Goal: Find specific page/section: Find specific page/section

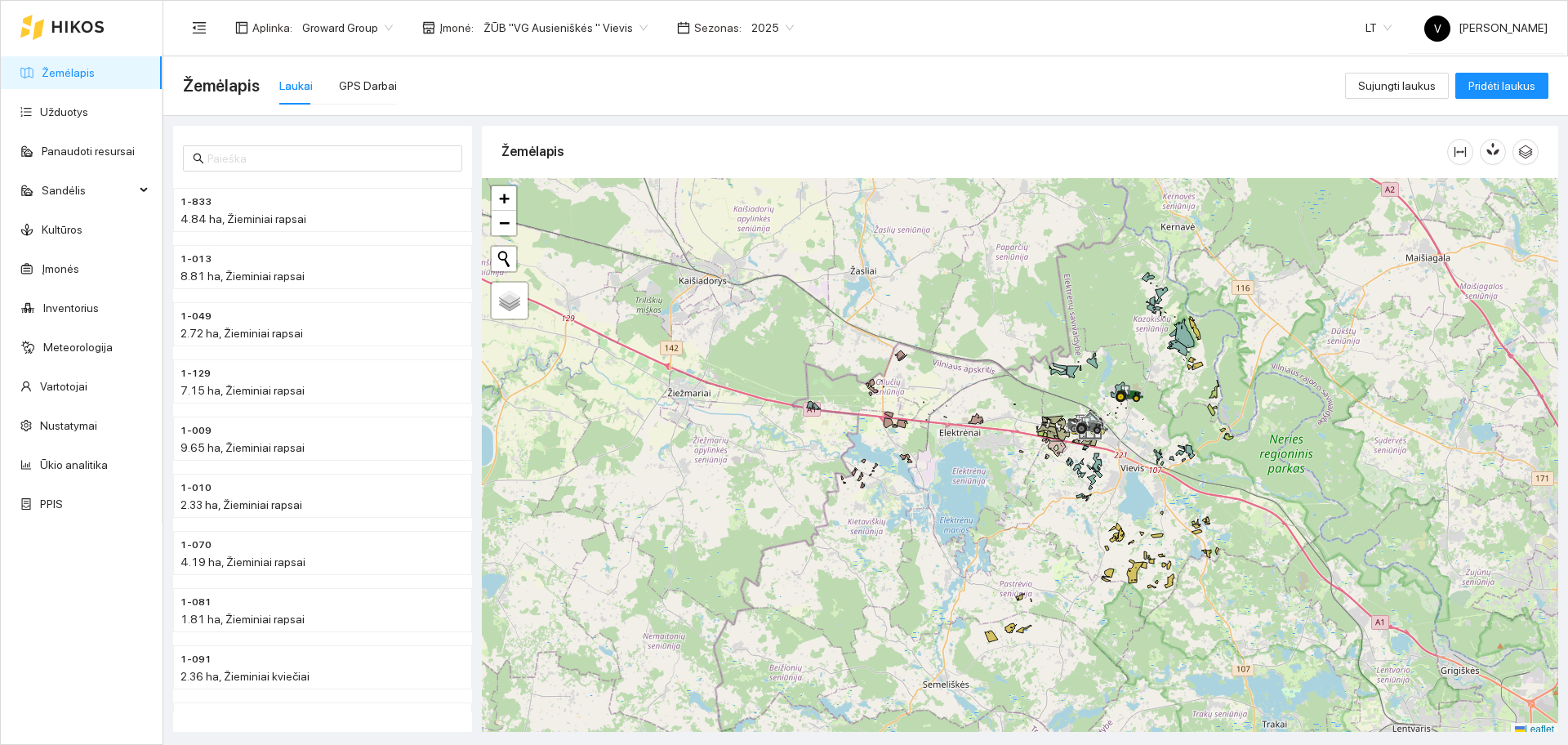
scroll to position [5, 0]
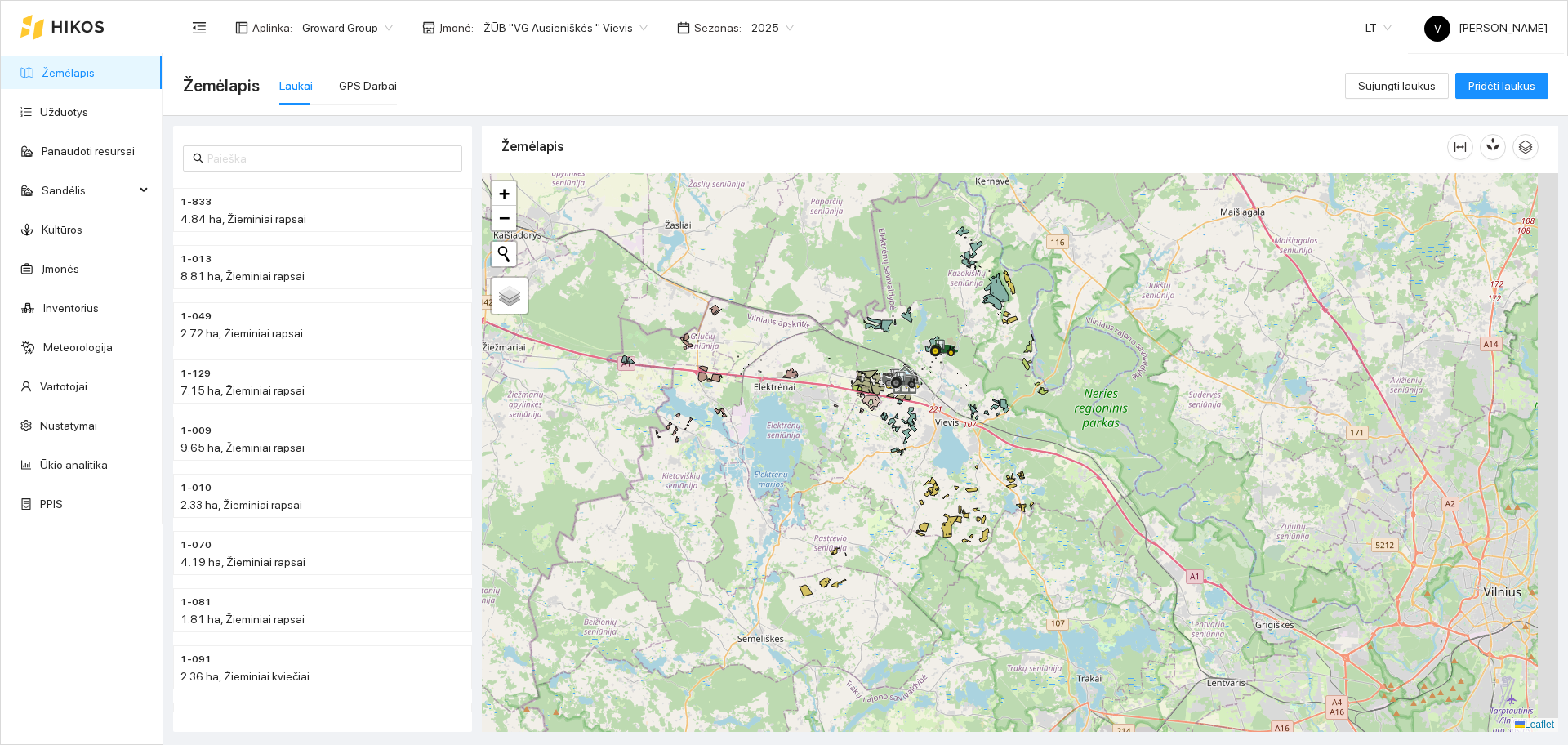
drag, startPoint x: 1385, startPoint y: 401, endPoint x: 1152, endPoint y: 332, distance: 243.0
click at [1153, 332] on div at bounding box center [1020, 452] width 1077 height 559
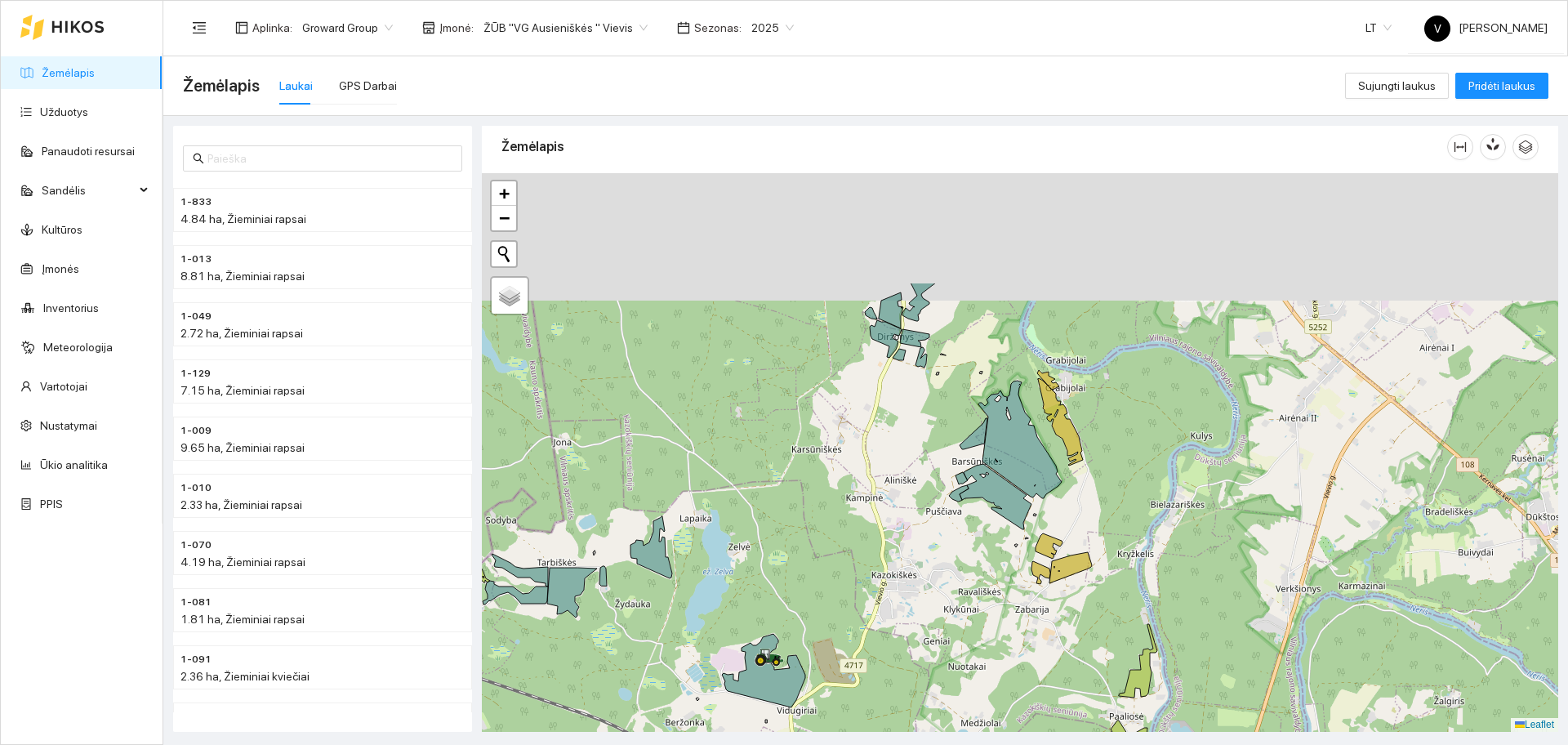
drag, startPoint x: 943, startPoint y: 250, endPoint x: 911, endPoint y: 412, distance: 165.1
click at [911, 443] on div at bounding box center [1020, 452] width 1077 height 559
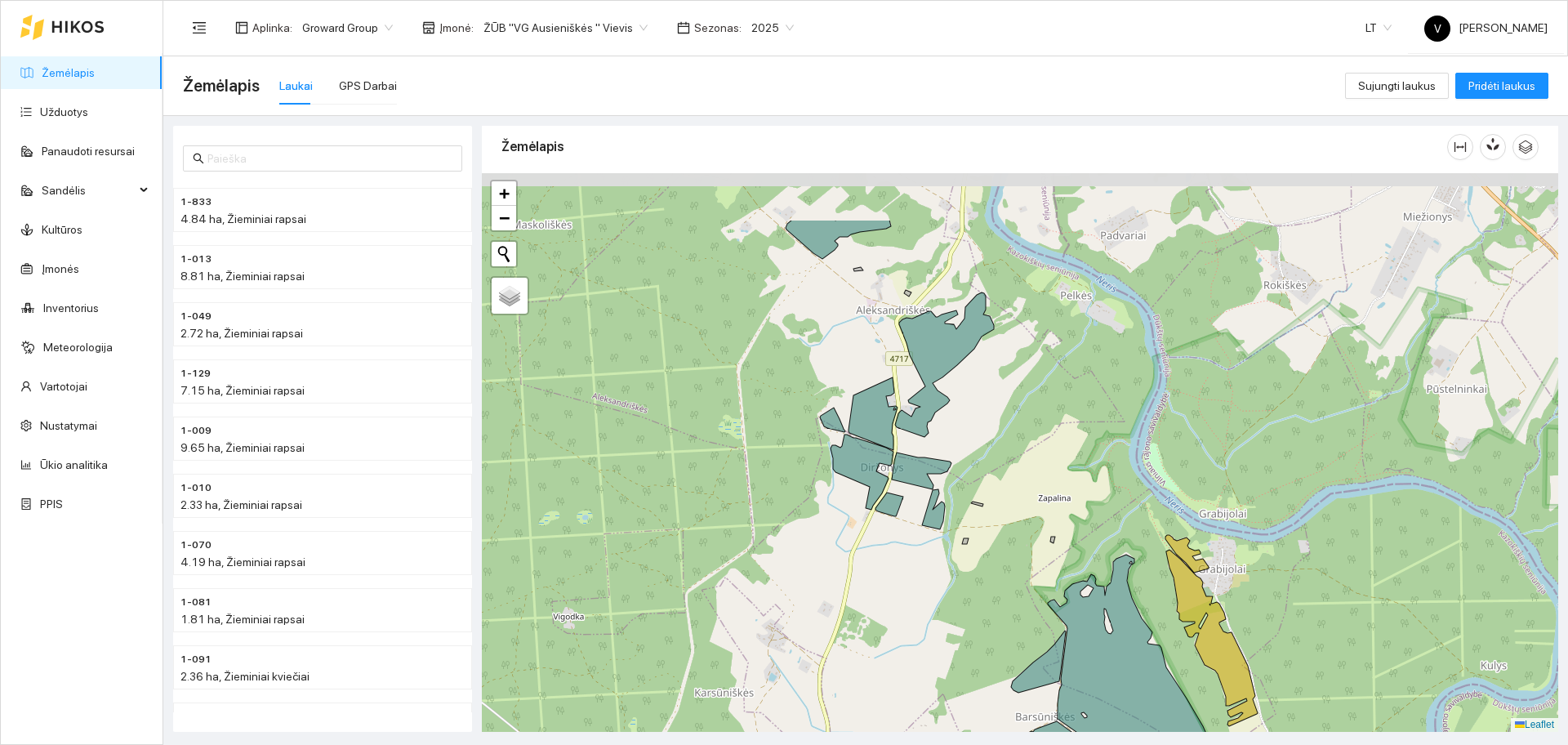
drag, startPoint x: 983, startPoint y: 407, endPoint x: 988, endPoint y: 427, distance: 20.6
click at [987, 429] on div at bounding box center [1020, 452] width 1077 height 559
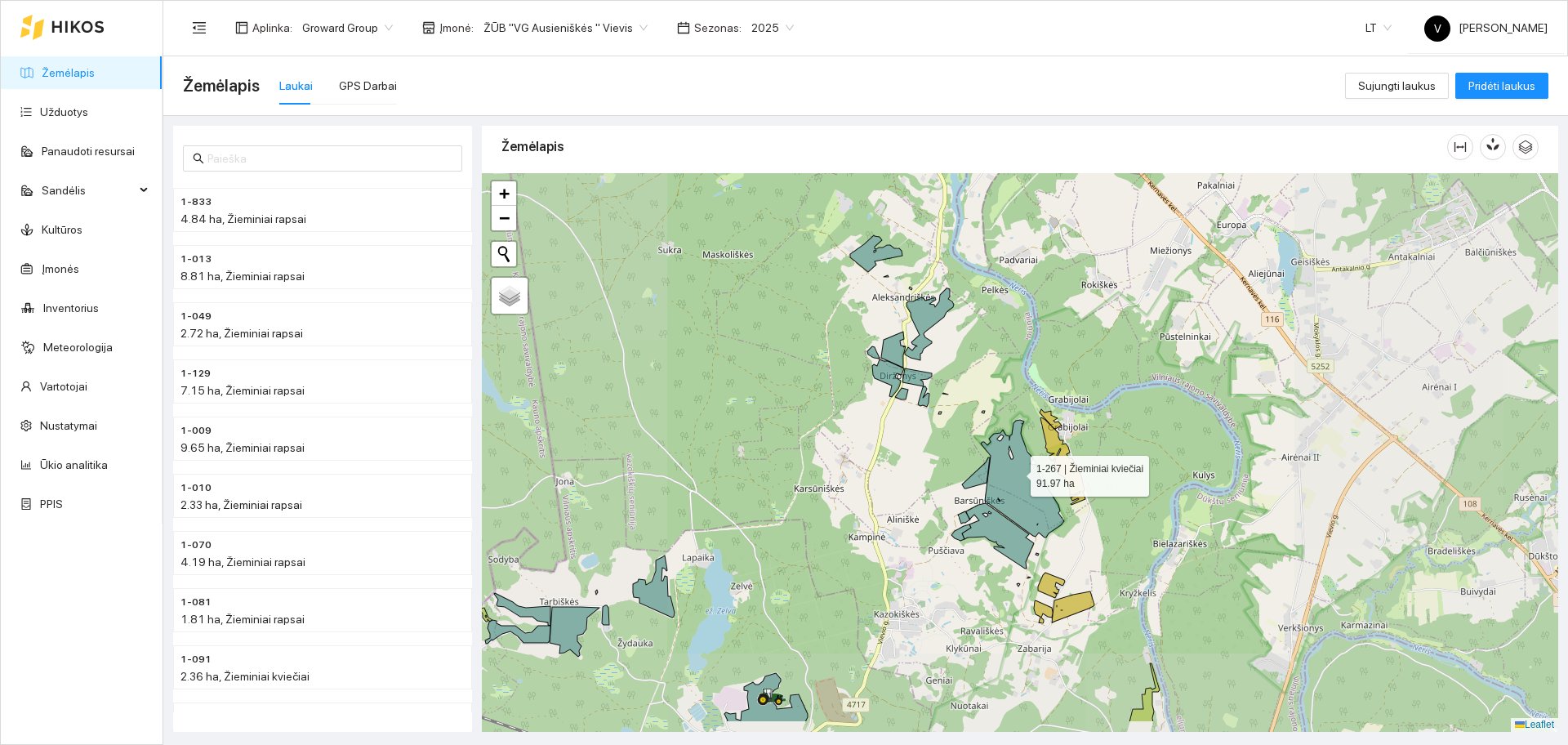
drag, startPoint x: 1039, startPoint y: 505, endPoint x: 996, endPoint y: 359, distance: 152.2
click at [996, 420] on icon at bounding box center [1022, 479] width 84 height 118
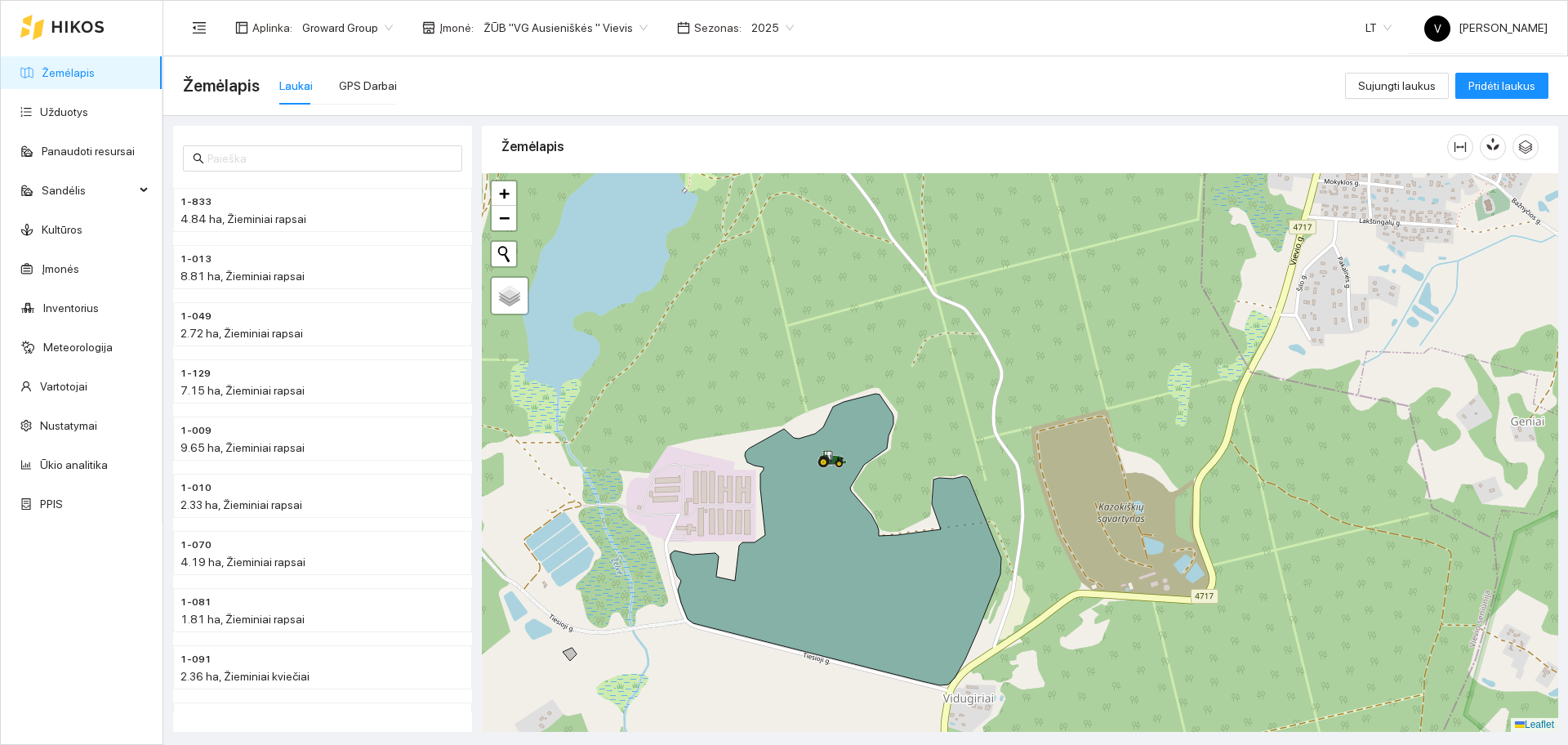
click at [935, 410] on div at bounding box center [1020, 452] width 1077 height 559
click at [374, 80] on div "GPS Darbai" at bounding box center [368, 86] width 58 height 18
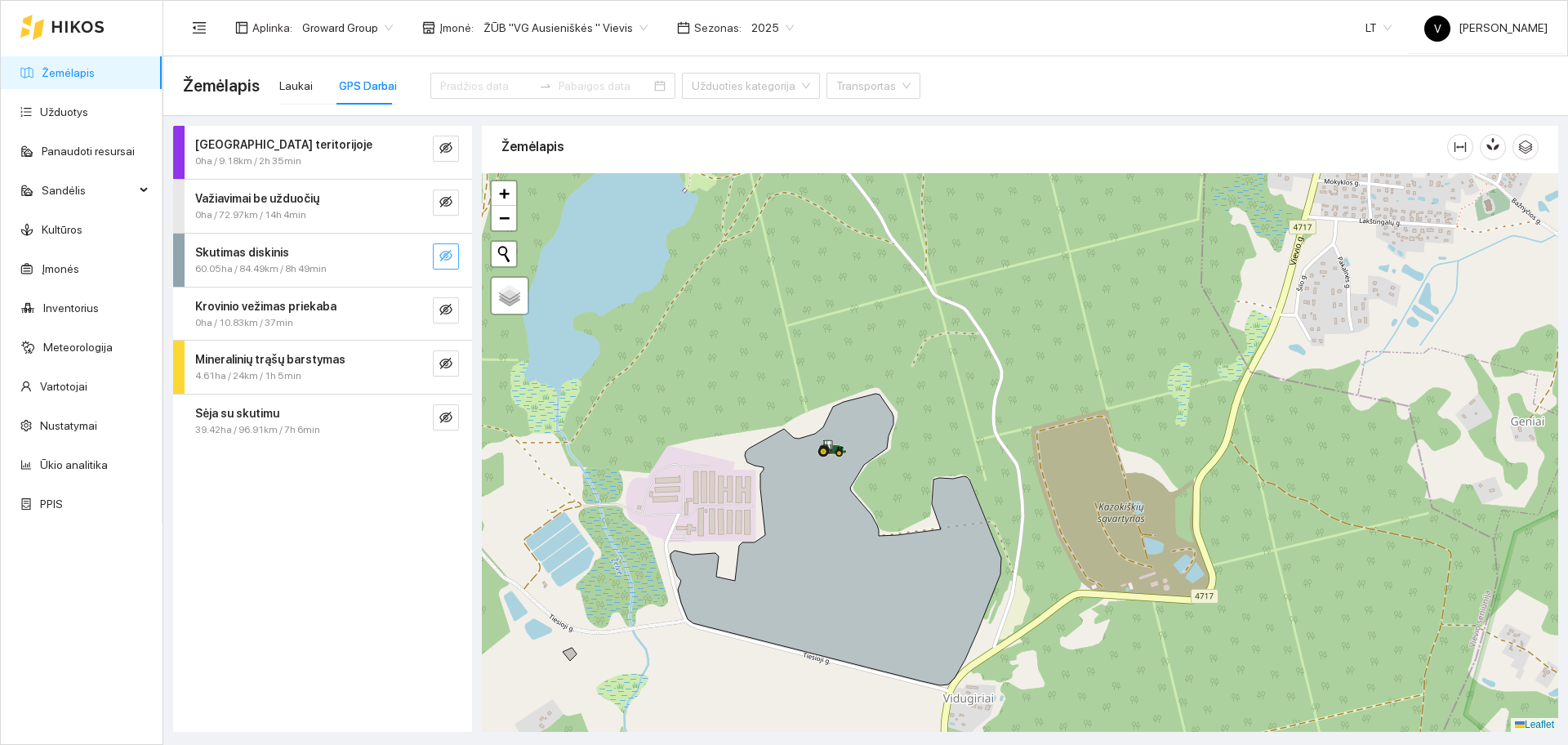
click at [452, 263] on button "button" at bounding box center [446, 257] width 27 height 27
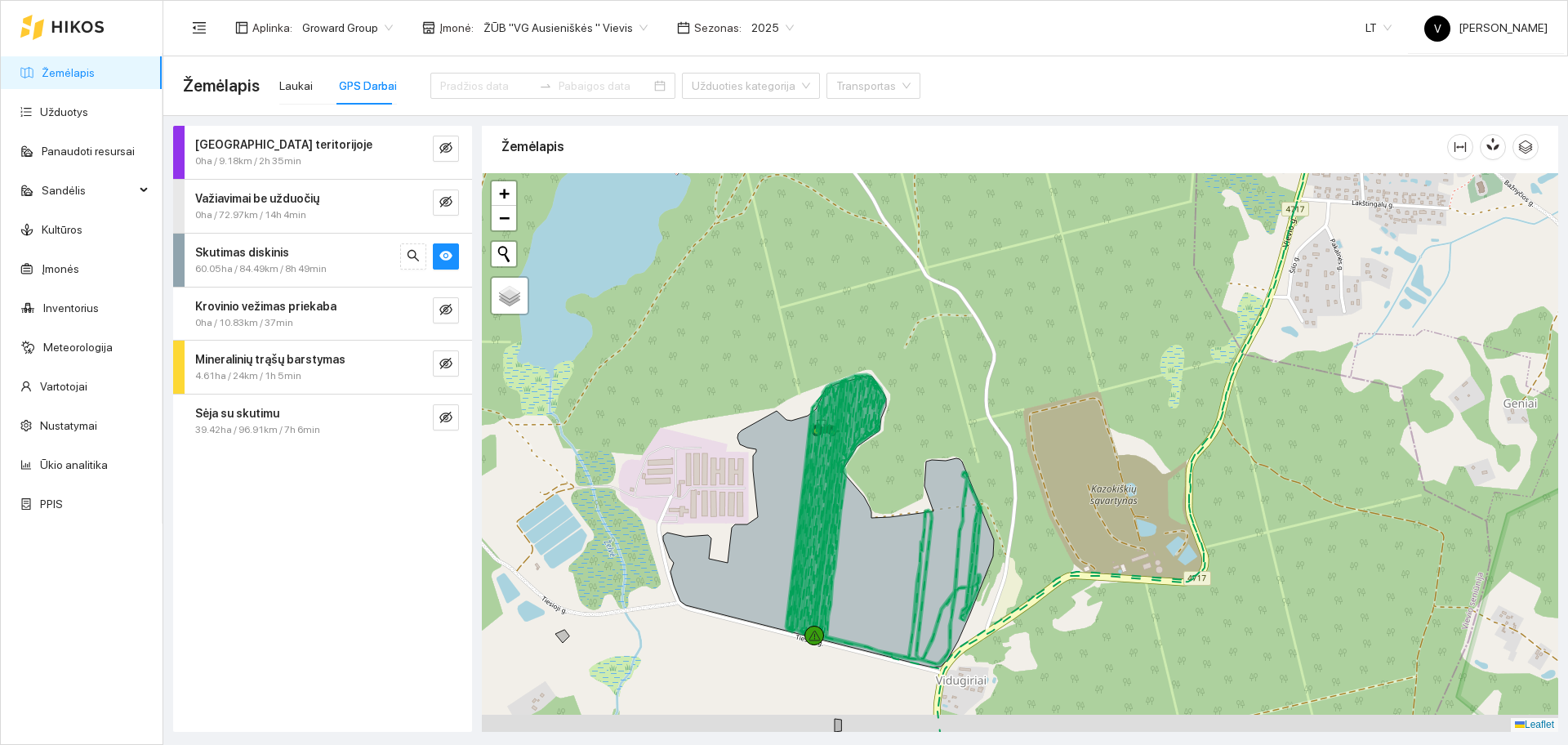
drag, startPoint x: 1108, startPoint y: 478, endPoint x: 1022, endPoint y: 388, distance: 124.5
click at [1022, 388] on div at bounding box center [1020, 452] width 1077 height 559
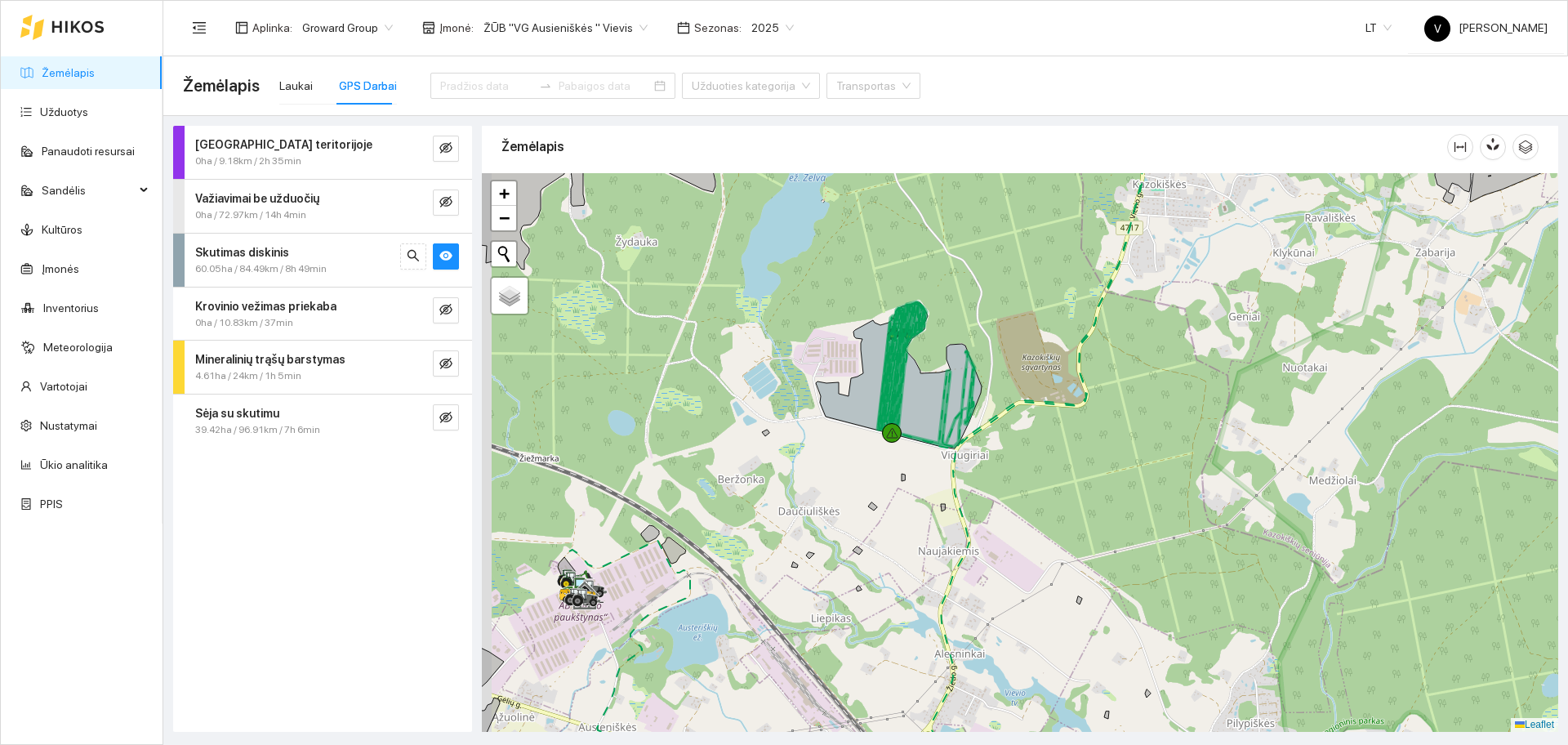
drag, startPoint x: 1004, startPoint y: 541, endPoint x: 955, endPoint y: 510, distance: 58.0
click at [1022, 519] on div at bounding box center [1020, 452] width 1077 height 559
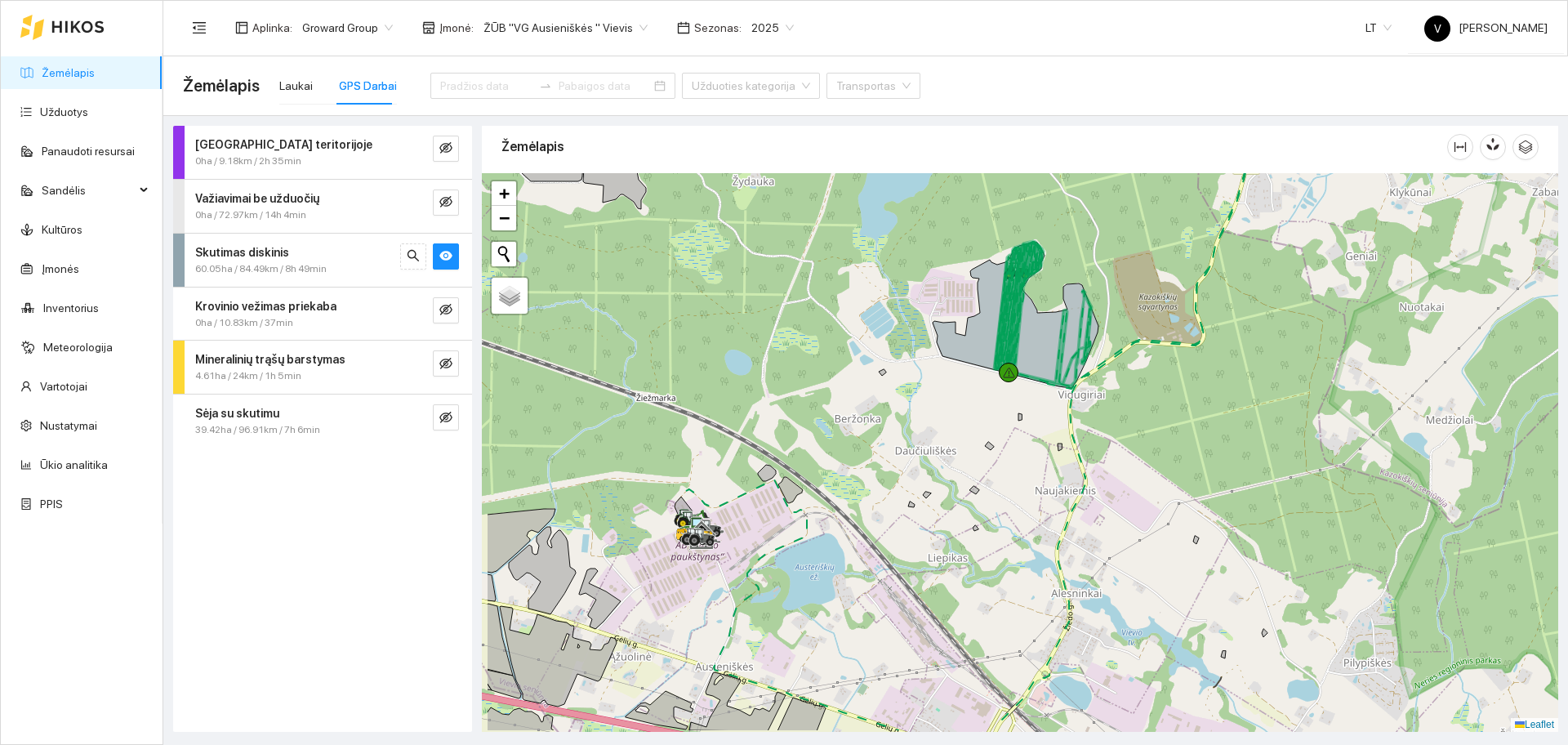
drag, startPoint x: 596, startPoint y: 552, endPoint x: 702, endPoint y: 511, distance: 113.7
click at [719, 491] on div at bounding box center [1020, 452] width 1077 height 559
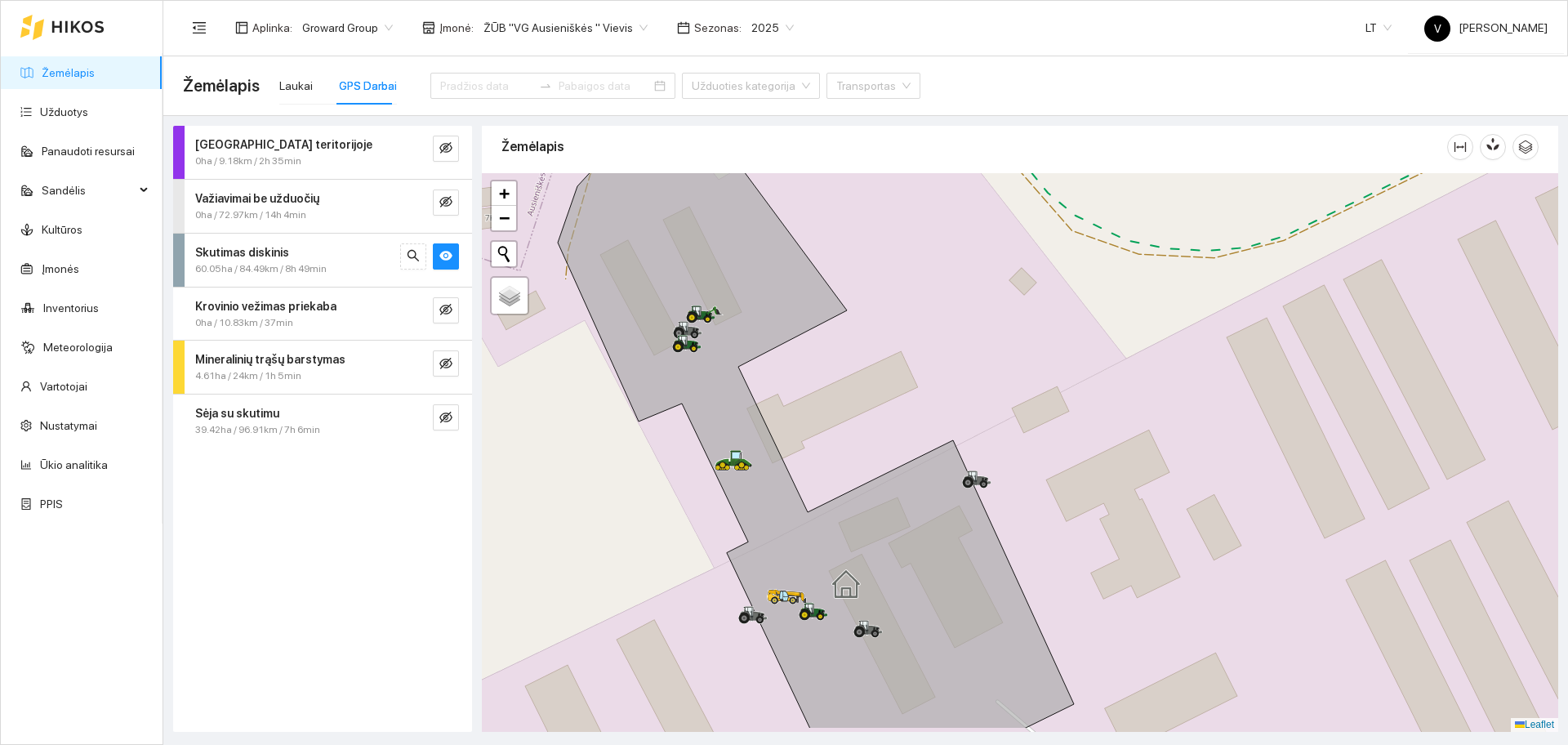
drag, startPoint x: 686, startPoint y: 467, endPoint x: 852, endPoint y: 407, distance: 176.5
click at [852, 407] on div at bounding box center [1020, 452] width 1077 height 559
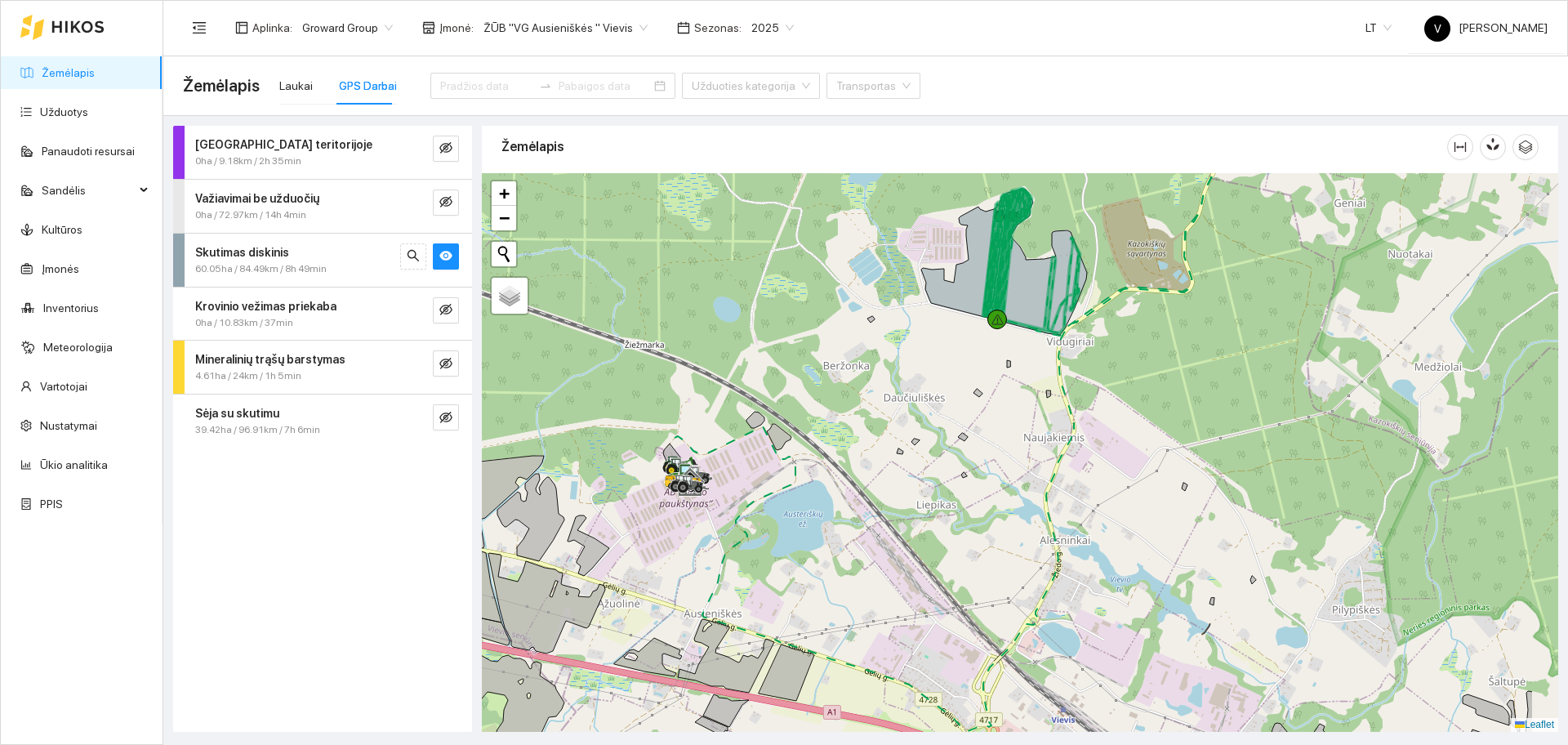
drag, startPoint x: 1105, startPoint y: 500, endPoint x: 1059, endPoint y: 510, distance: 47.1
click at [1059, 510] on div at bounding box center [1020, 452] width 1077 height 559
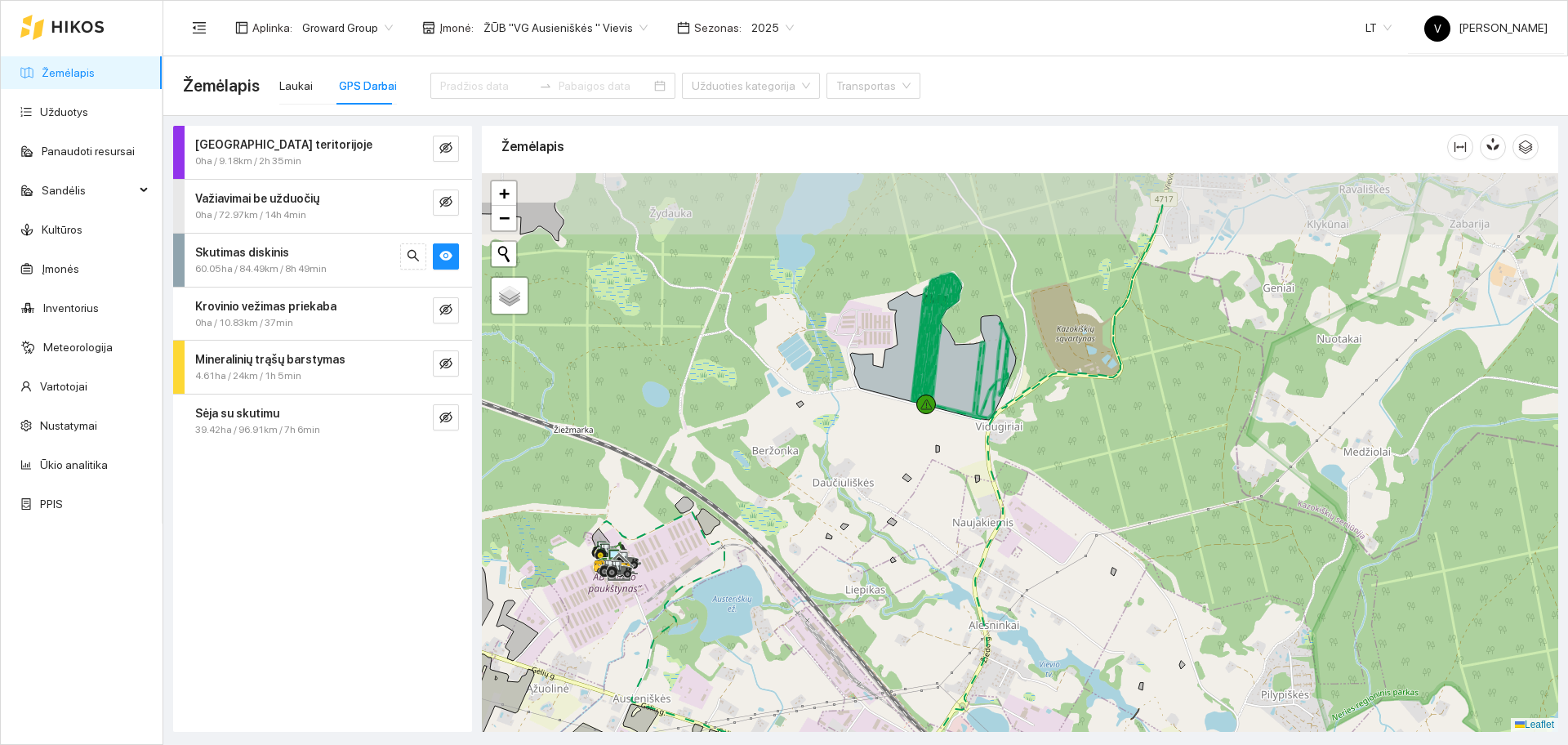
drag, startPoint x: 1055, startPoint y: 378, endPoint x: 978, endPoint y: 452, distance: 106.8
click at [982, 462] on div at bounding box center [1020, 452] width 1077 height 559
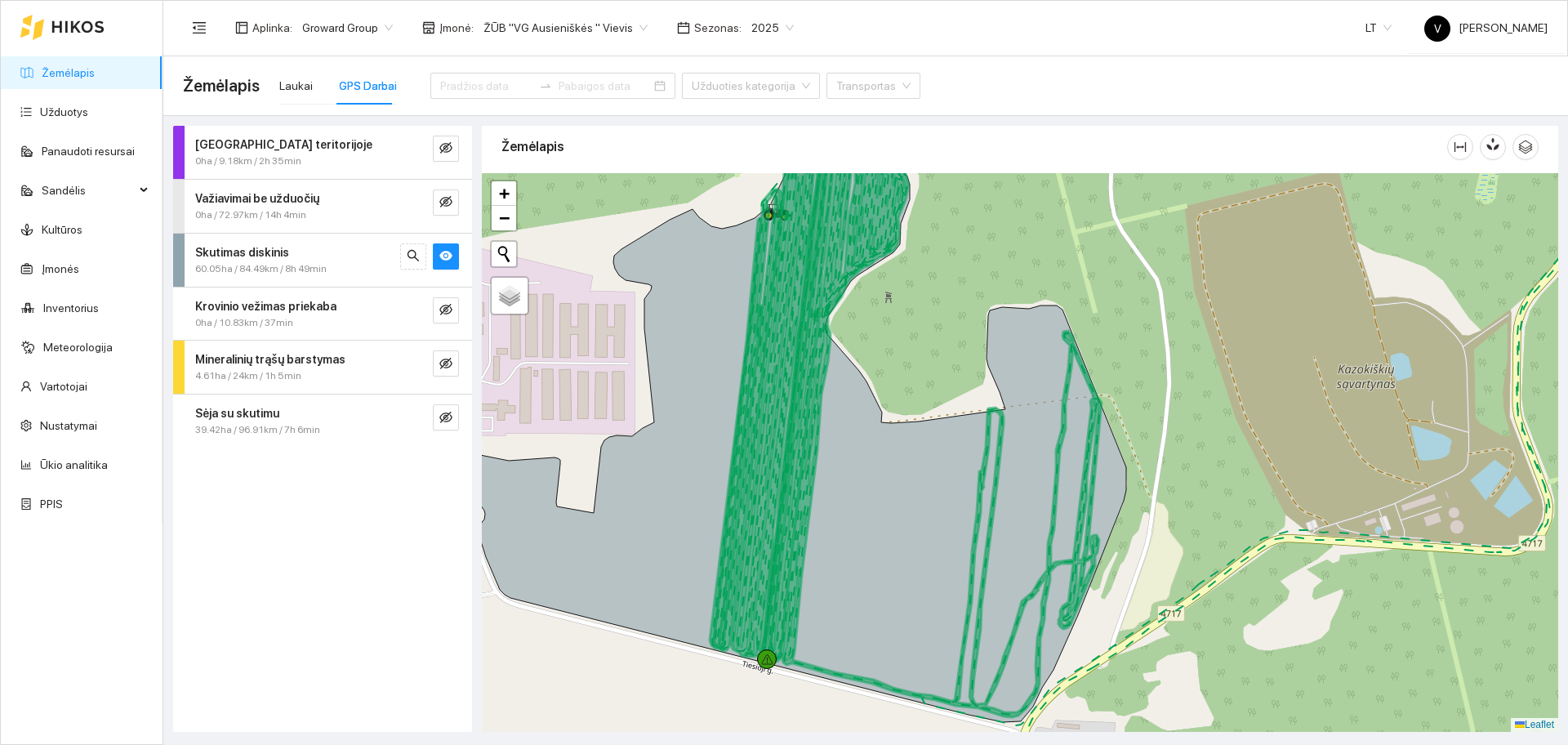
drag, startPoint x: 1021, startPoint y: 502, endPoint x: 1001, endPoint y: 498, distance: 20.4
click at [1001, 498] on icon at bounding box center [795, 430] width 663 height 584
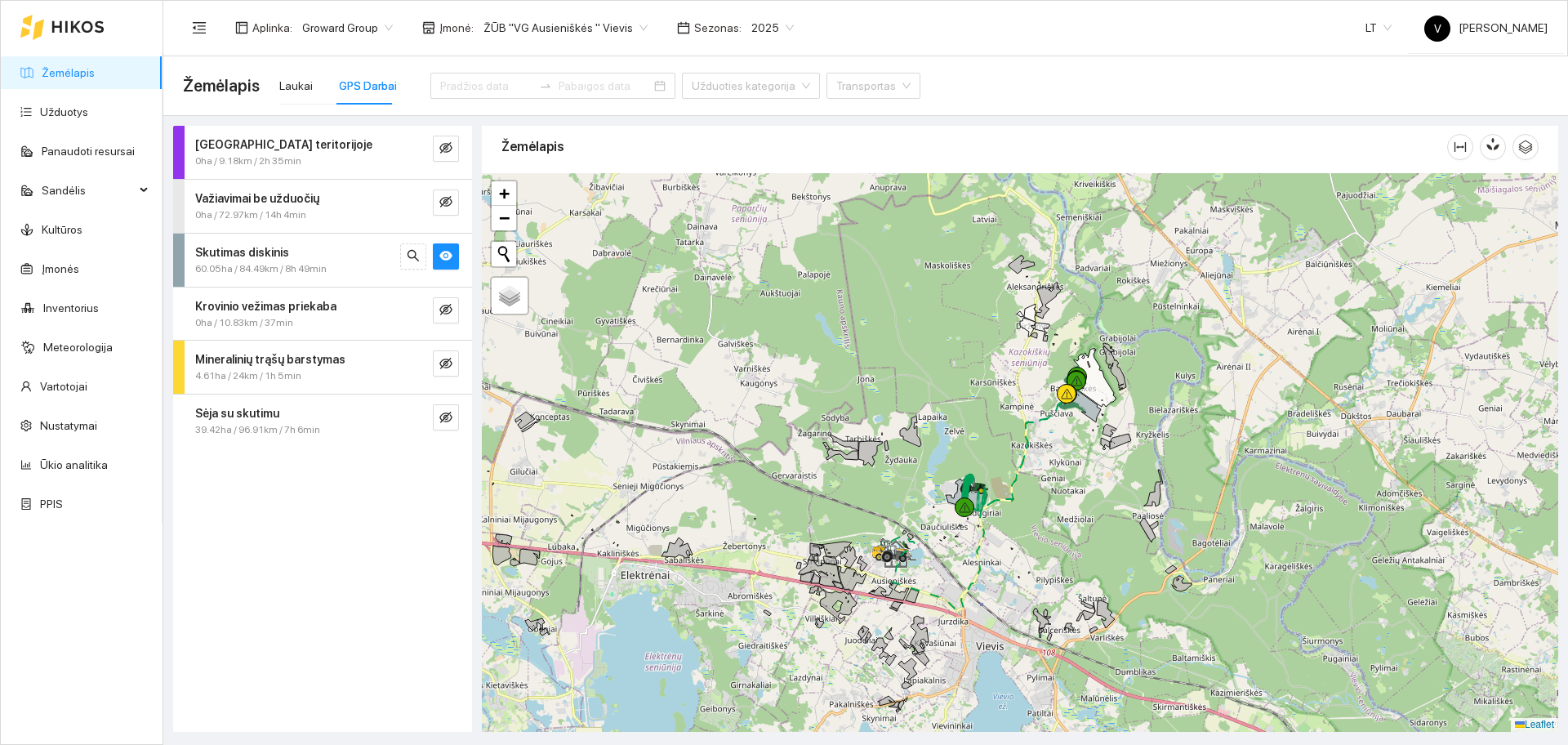
drag, startPoint x: 1082, startPoint y: 402, endPoint x: 1059, endPoint y: 428, distance: 34.7
click at [1059, 428] on div at bounding box center [1020, 452] width 1077 height 559
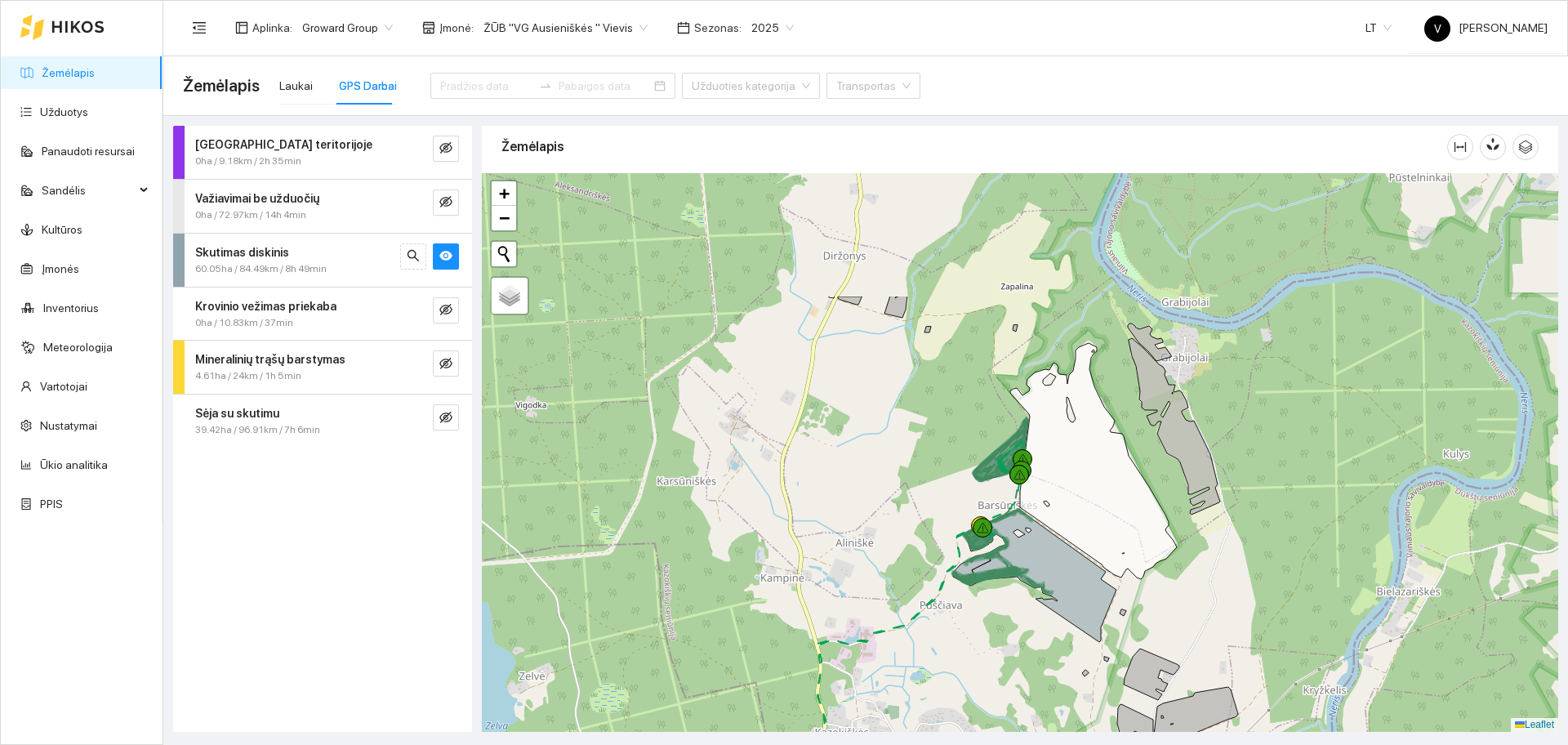
drag, startPoint x: 1103, startPoint y: 347, endPoint x: 1048, endPoint y: 526, distance: 187.3
click at [1048, 526] on icon at bounding box center [1093, 461] width 166 height 236
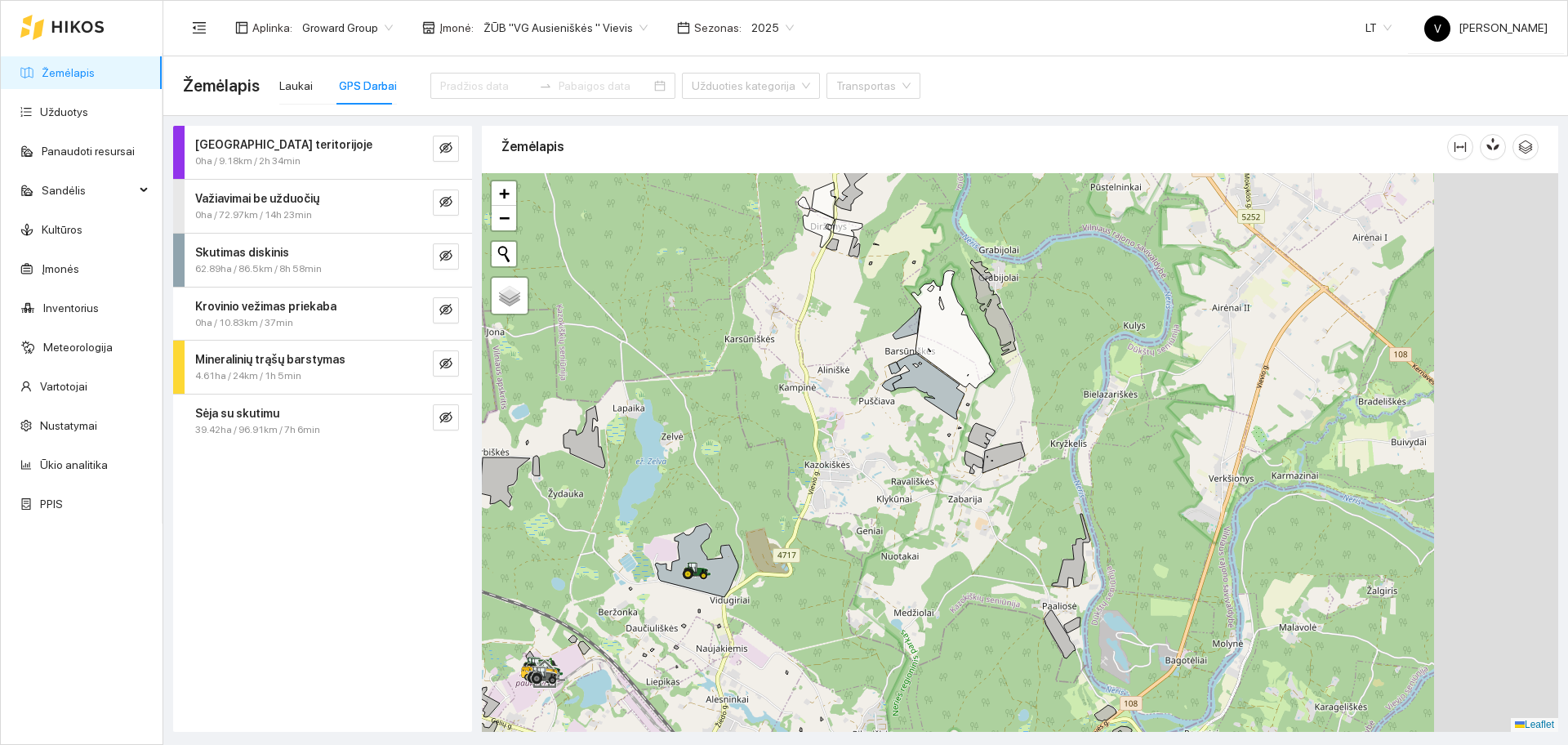
drag, startPoint x: 1325, startPoint y: 397, endPoint x: 1098, endPoint y: 409, distance: 227.3
click at [1098, 409] on div at bounding box center [1020, 452] width 1077 height 559
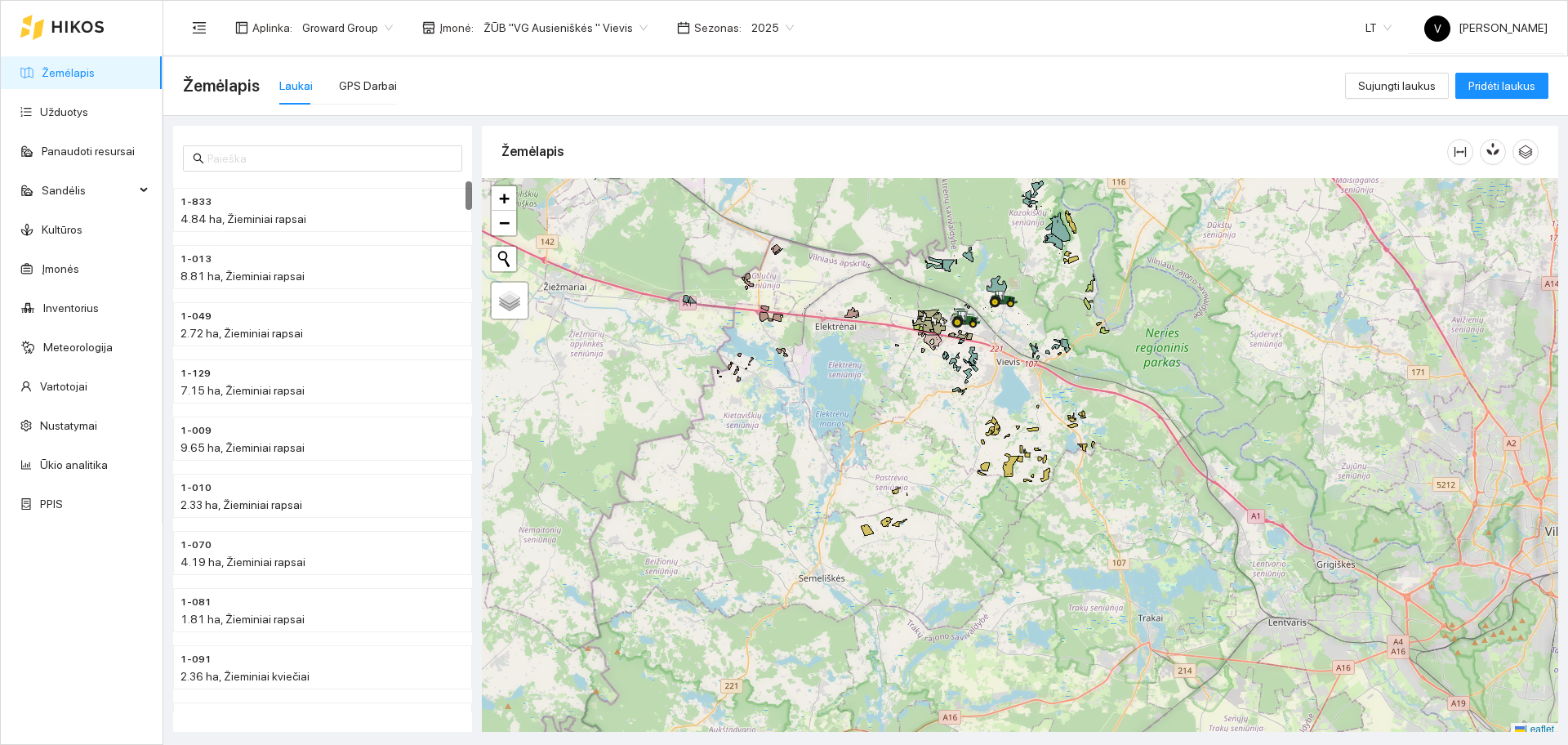
scroll to position [5, 0]
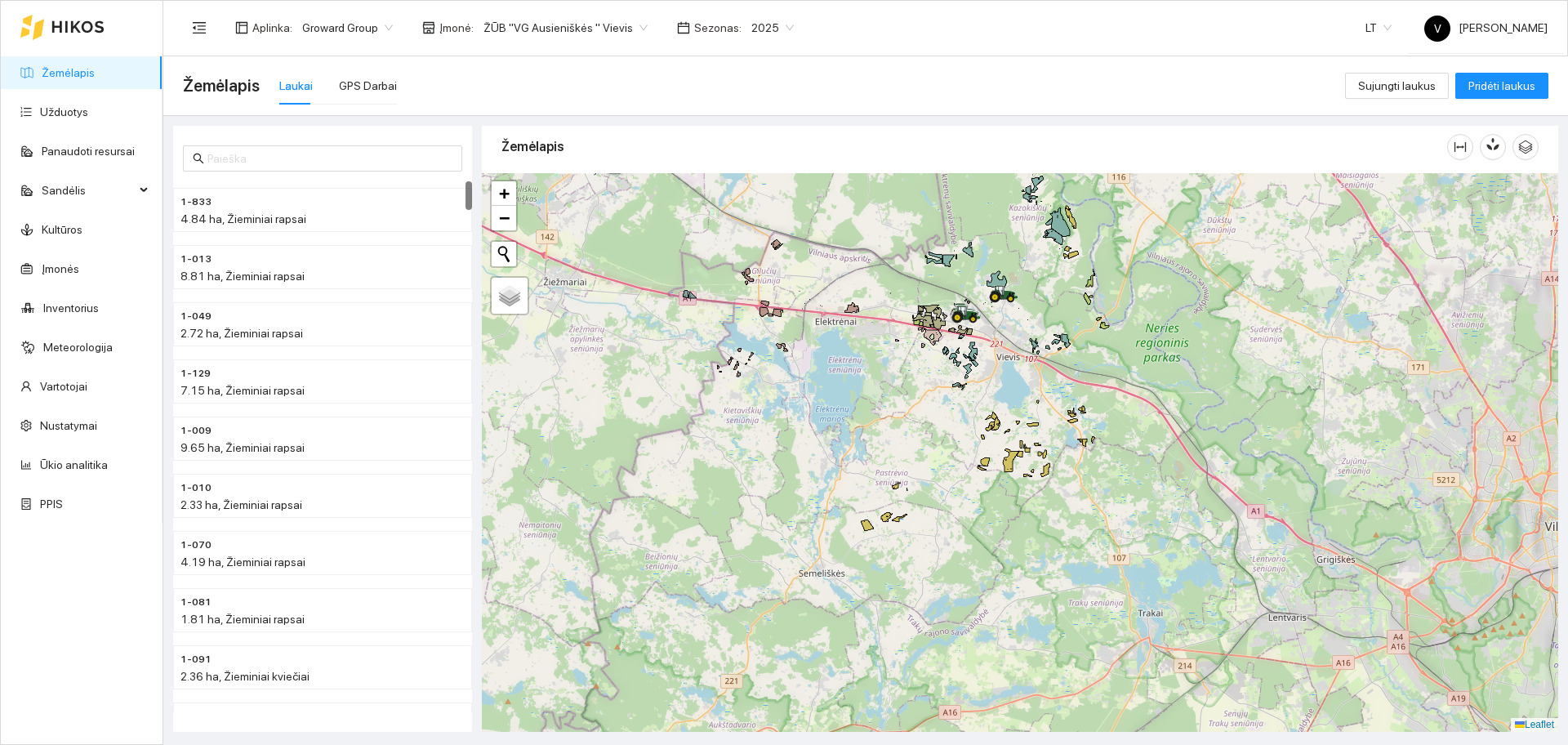
drag, startPoint x: 1096, startPoint y: 443, endPoint x: 1092, endPoint y: 437, distance: 7.2
click at [1092, 437] on div at bounding box center [1020, 452] width 1077 height 559
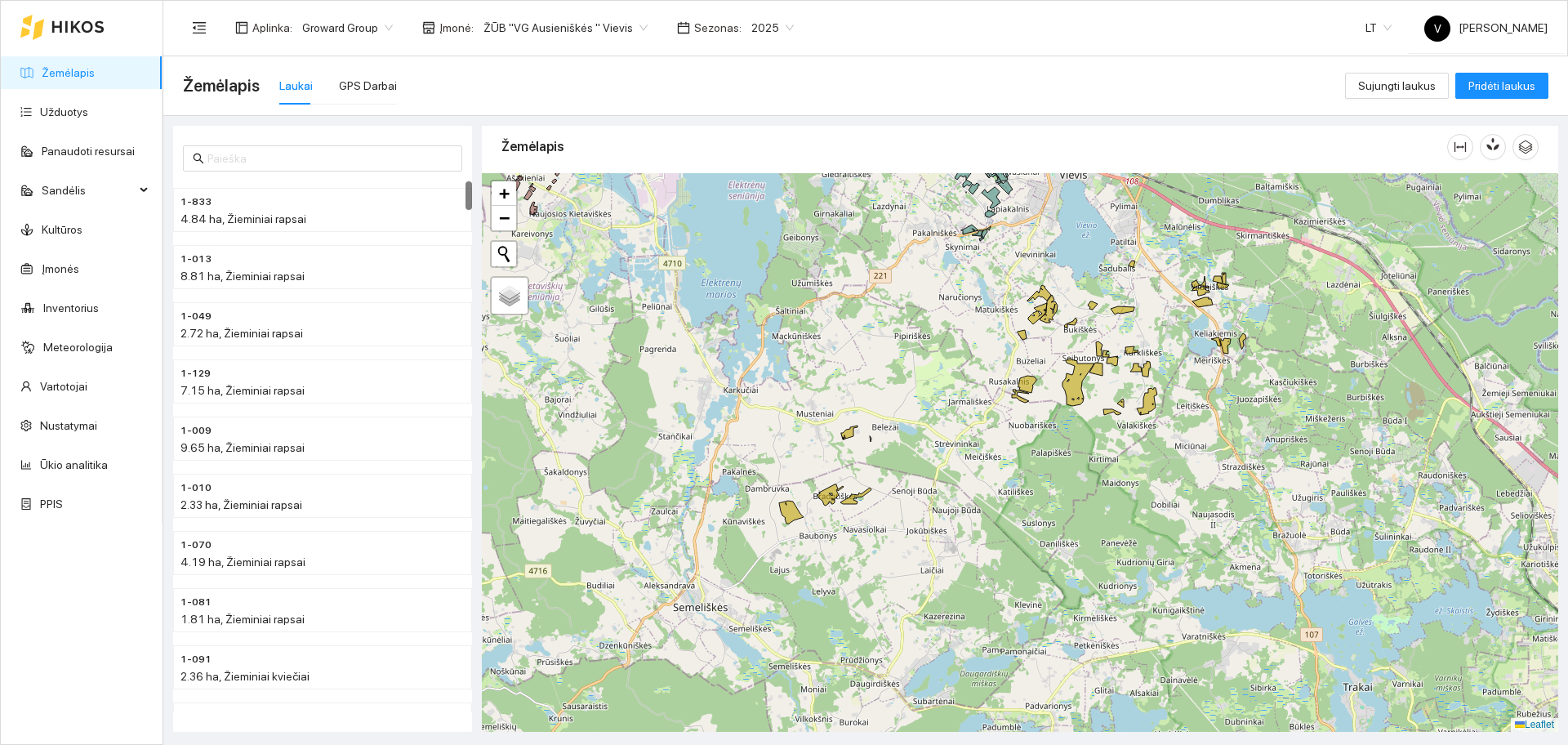
drag, startPoint x: 765, startPoint y: 578, endPoint x: 832, endPoint y: 520, distance: 88.6
click at [825, 521] on div at bounding box center [1020, 452] width 1077 height 559
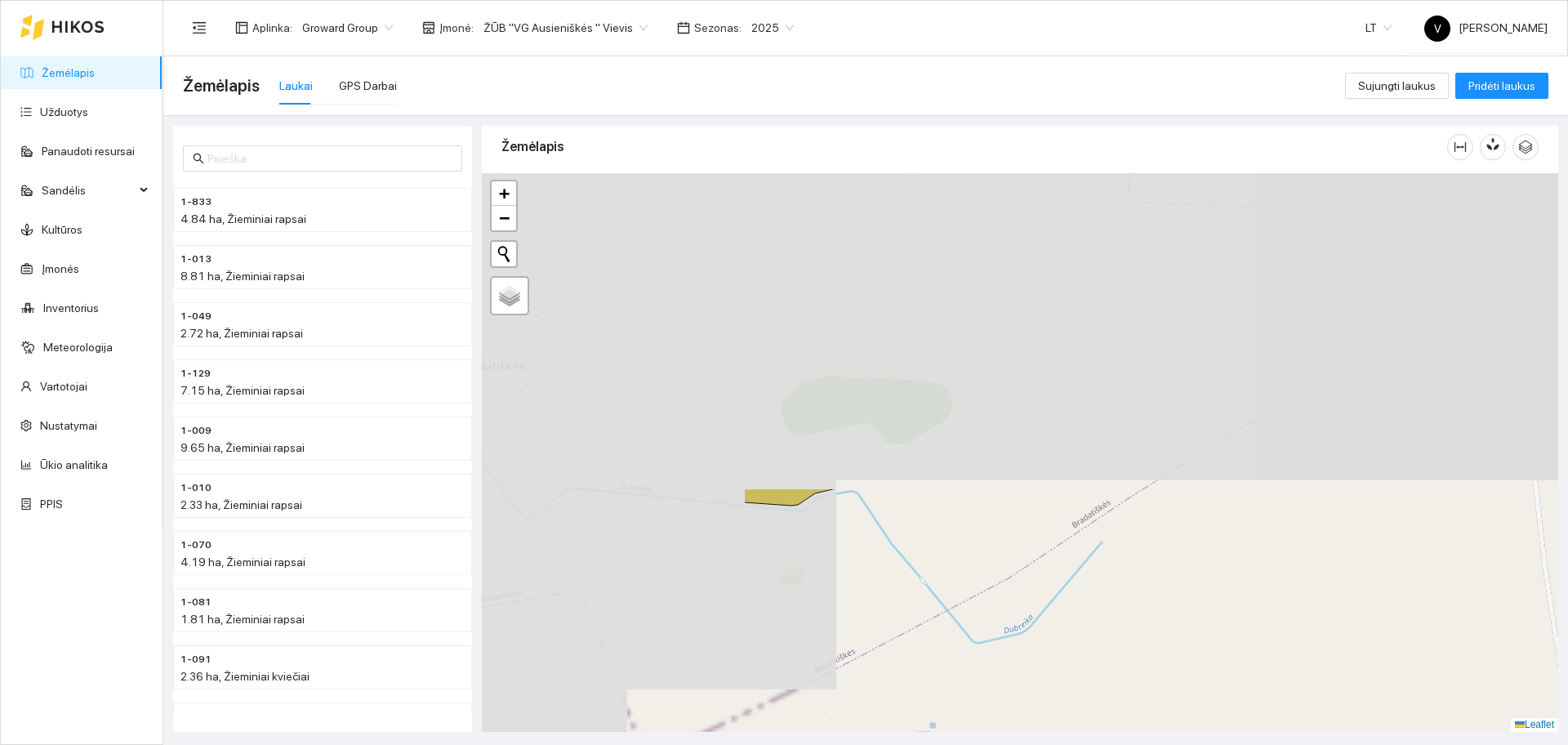
drag, startPoint x: 706, startPoint y: 276, endPoint x: 1059, endPoint y: 604, distance: 481.9
click at [1082, 653] on div at bounding box center [1020, 452] width 1077 height 559
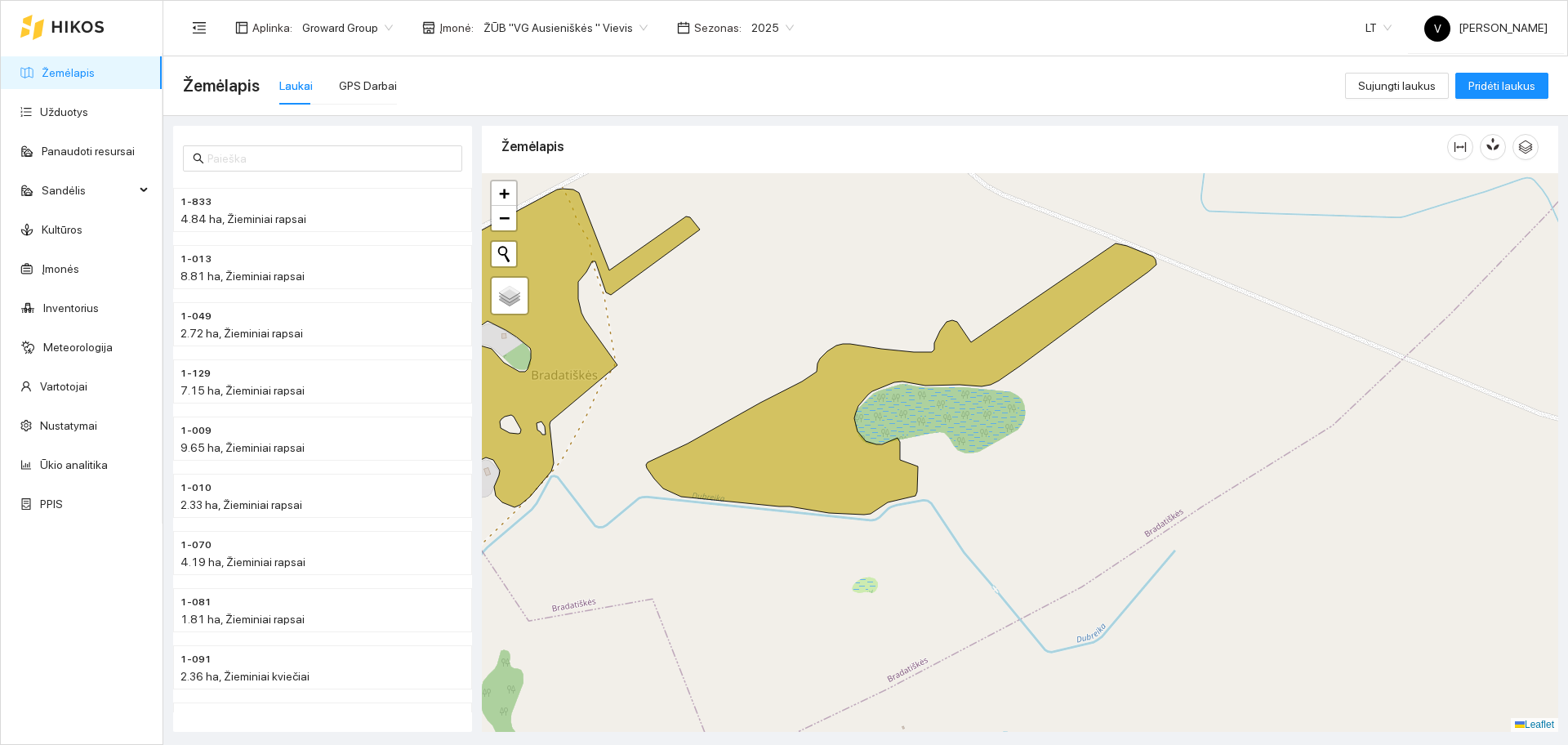
drag, startPoint x: 919, startPoint y: 480, endPoint x: 988, endPoint y: 484, distance: 69.1
click at [988, 484] on div at bounding box center [1020, 452] width 1077 height 559
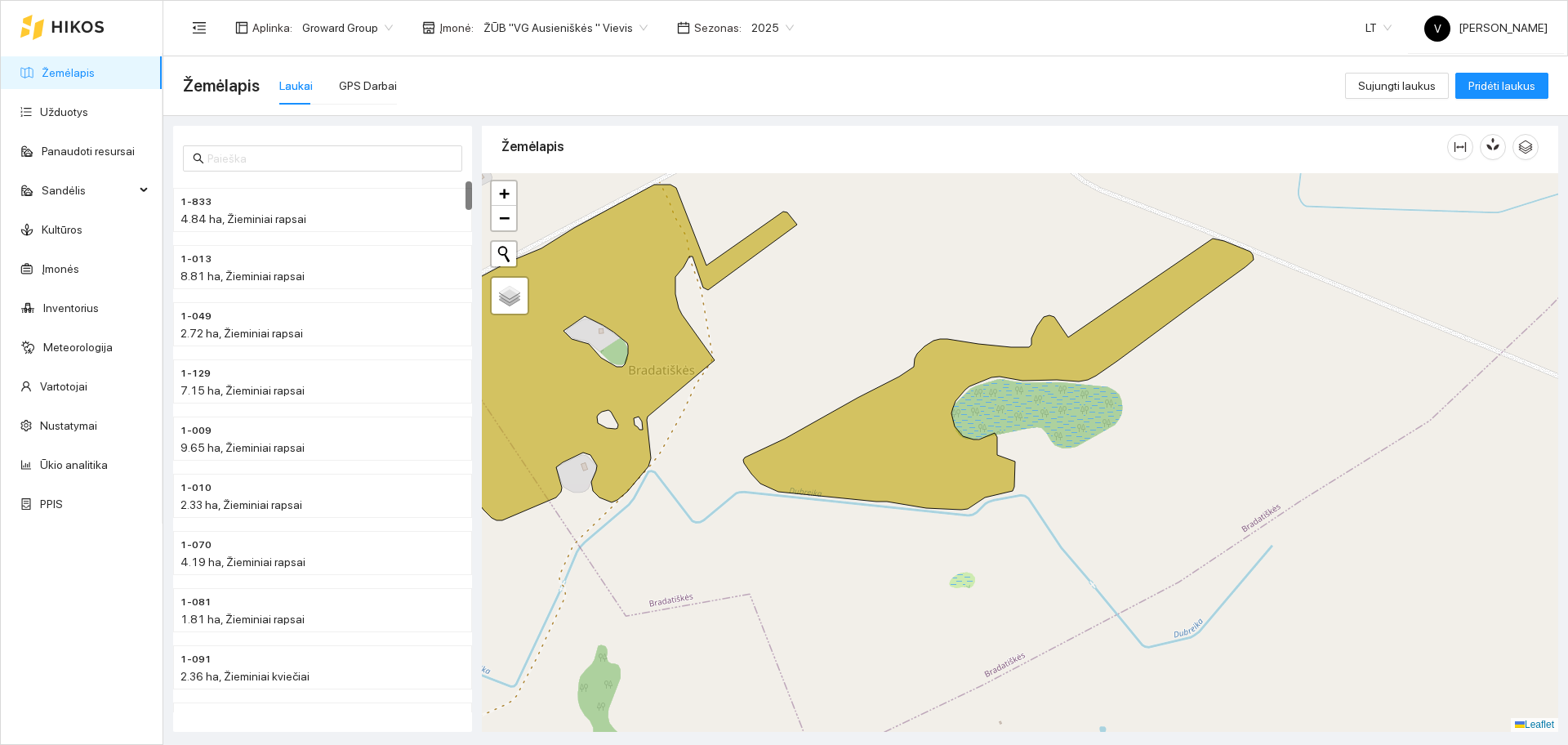
drag, startPoint x: 829, startPoint y: 327, endPoint x: 871, endPoint y: 324, distance: 42.1
click at [871, 324] on div at bounding box center [1020, 452] width 1077 height 559
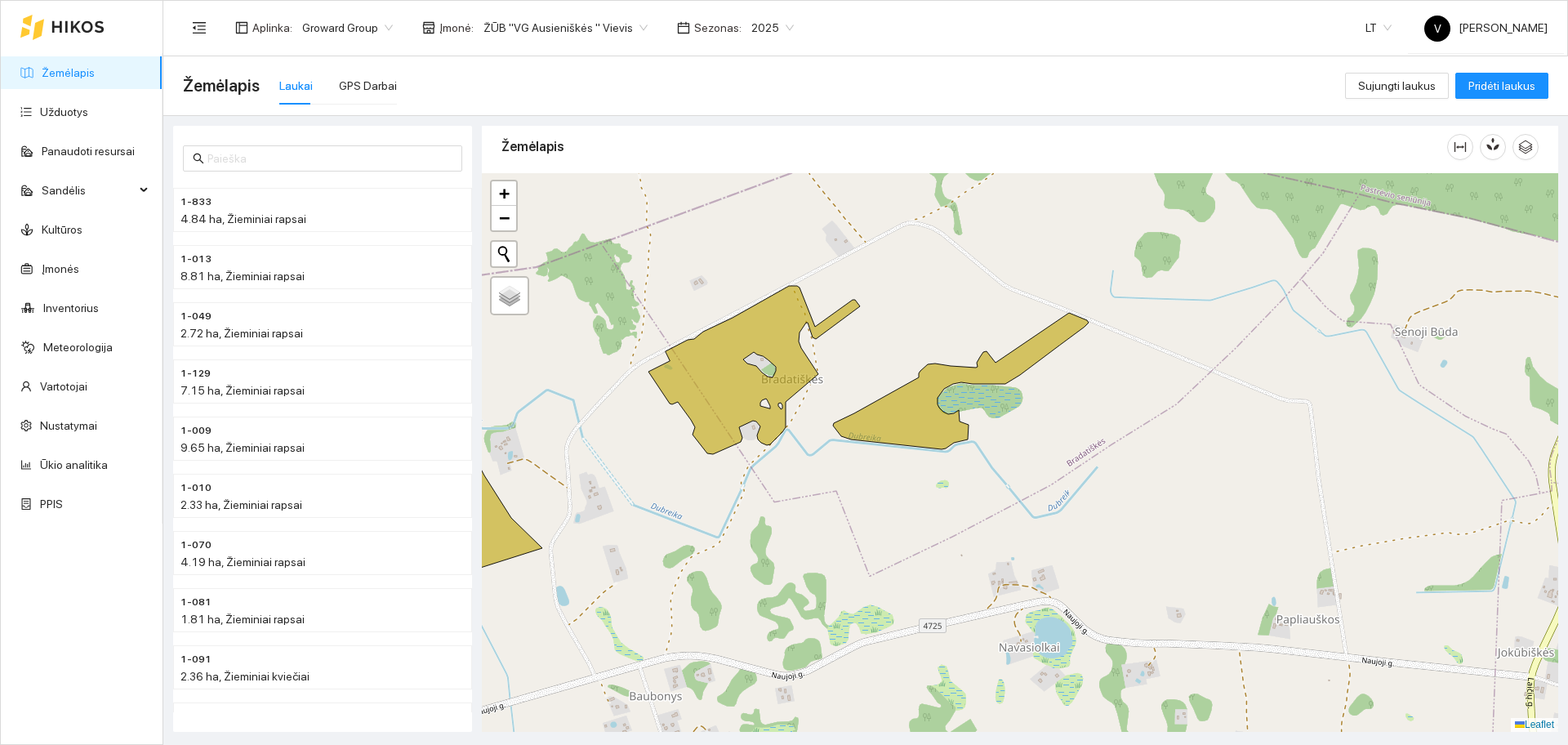
click at [765, 26] on span "2025" at bounding box center [772, 28] width 42 height 25
click at [757, 226] on div "2026" at bounding box center [754, 217] width 62 height 27
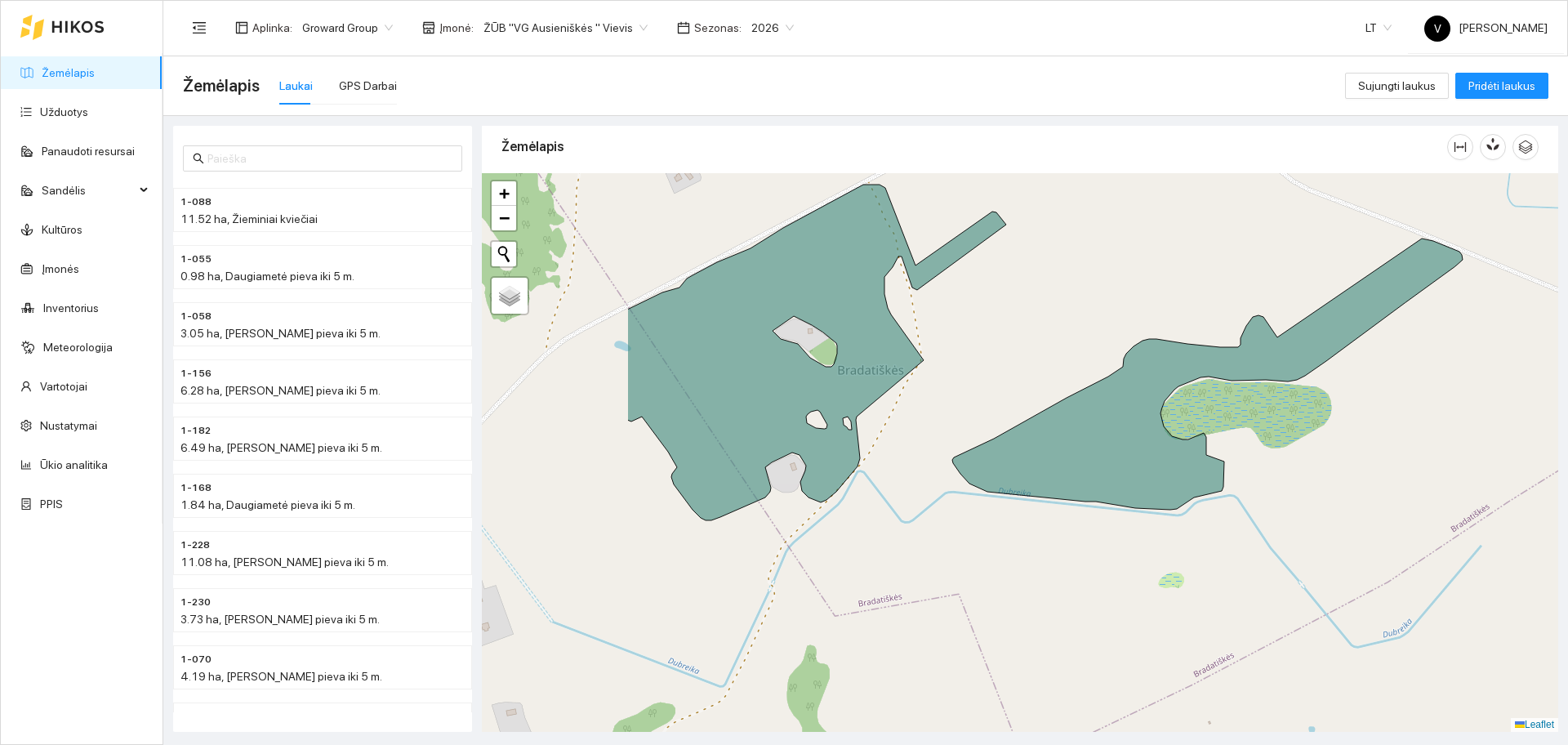
drag, startPoint x: 1022, startPoint y: 383, endPoint x: 1271, endPoint y: 429, distance: 253.2
click at [1271, 429] on div at bounding box center [1020, 452] width 1077 height 559
